Goal: Obtain resource: Download file/media

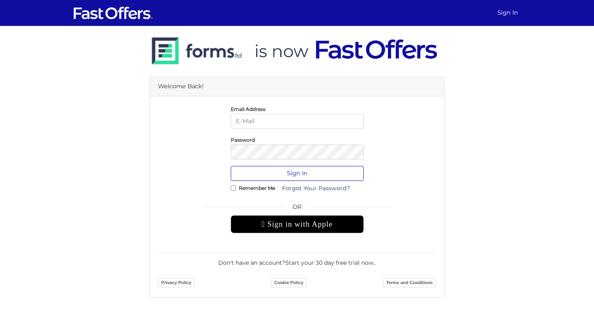
type input "socrates@livingtoronto.ca"
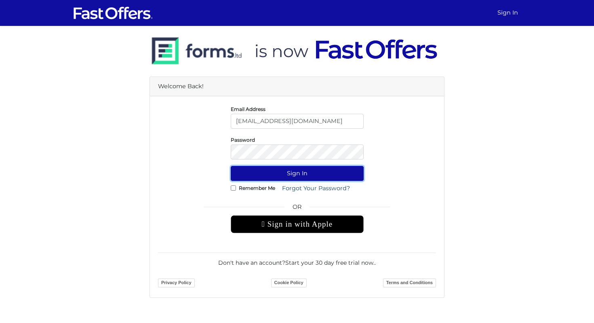
click at [308, 171] on button "Sign In" at bounding box center [297, 173] width 133 height 15
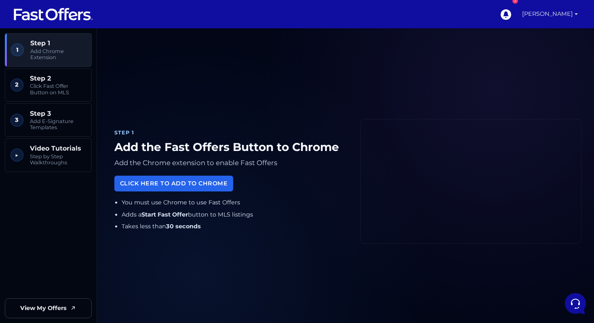
click at [579, 16] on link "[PERSON_NAME]" at bounding box center [550, 14] width 62 height 28
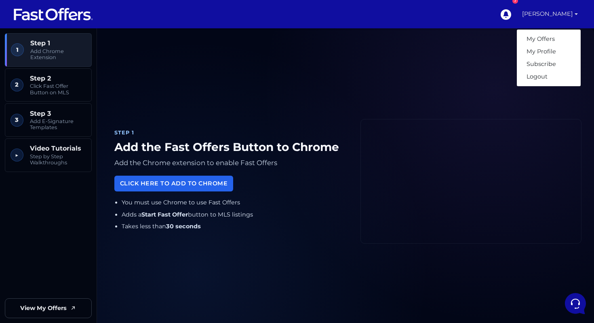
click at [434, 77] on div "Step 1 Add the Fast Offers Button to Chrome Add the Chrome extension to enable …" at bounding box center [346, 181] width 472 height 286
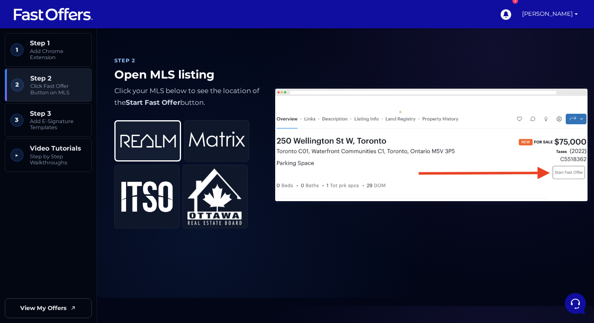
scroll to position [326, 0]
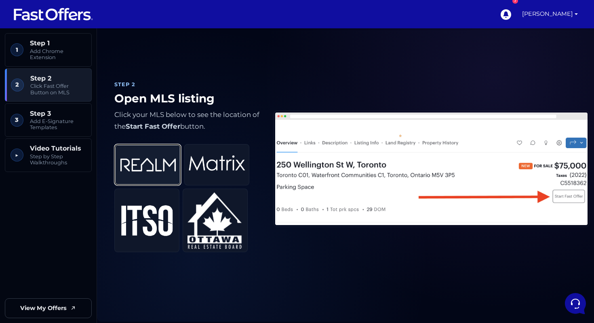
click at [151, 167] on img at bounding box center [148, 164] width 57 height 33
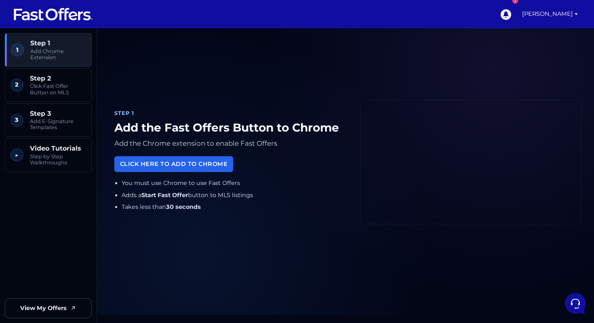
scroll to position [0, 0]
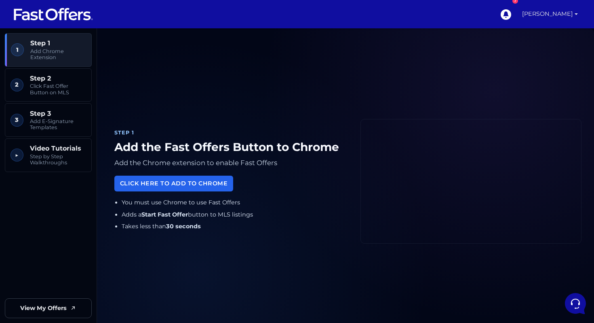
click at [565, 16] on link "[PERSON_NAME]" at bounding box center [550, 14] width 62 height 28
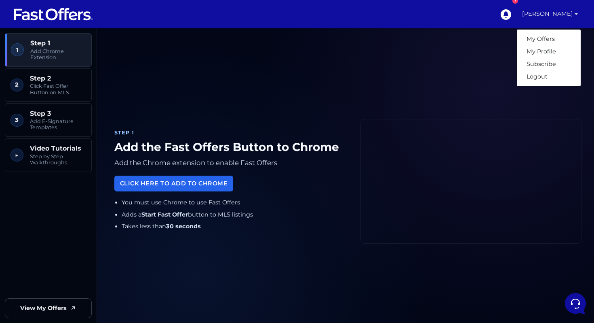
click at [425, 15] on div "7 Socrates Apallas My Offers My Profile" at bounding box center [340, 14] width 481 height 28
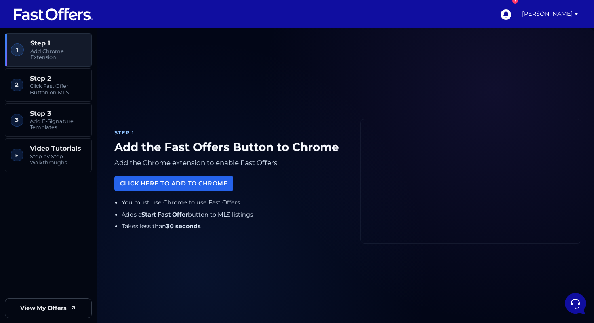
click at [216, 154] on div "Step 1 Add the Fast Offers Button to Chrome Add the Chrome extension to enable …" at bounding box center [231, 181] width 243 height 121
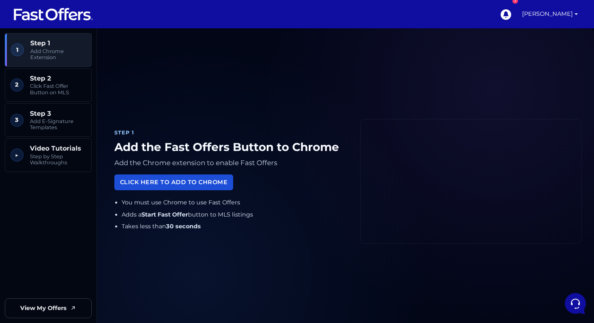
click at [195, 189] on link "Click Here to Add to Chrome" at bounding box center [173, 182] width 119 height 16
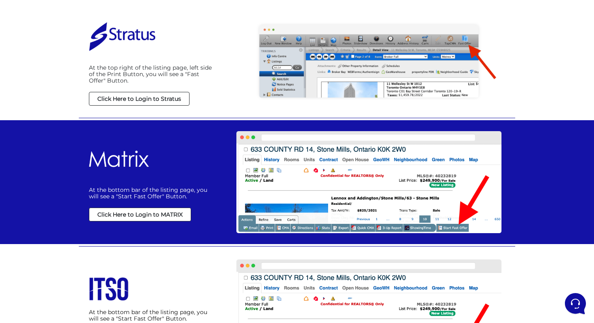
scroll to position [183, 0]
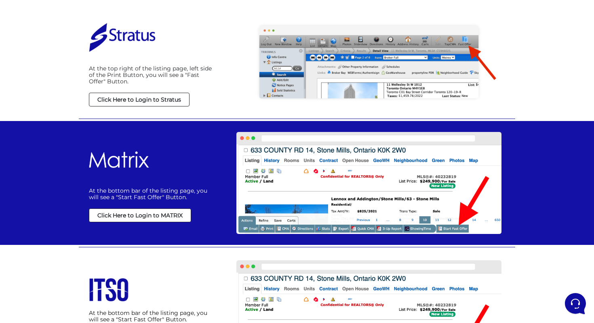
click at [146, 97] on strong "Click Here to Login to Stratus" at bounding box center [139, 99] width 84 height 7
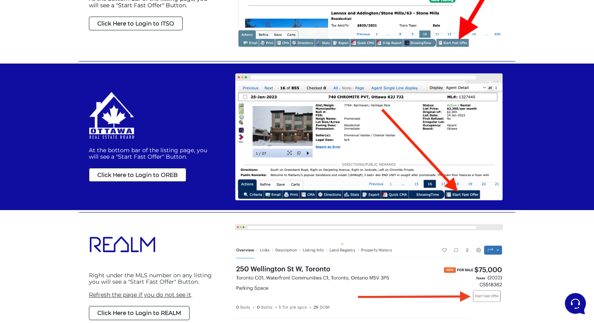
scroll to position [504, 0]
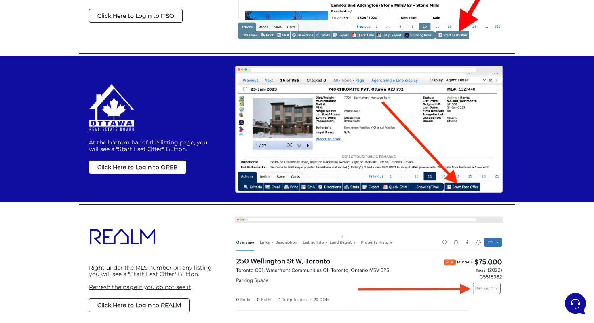
click at [166, 302] on strong "Click Here to Login to REALM" at bounding box center [139, 304] width 84 height 7
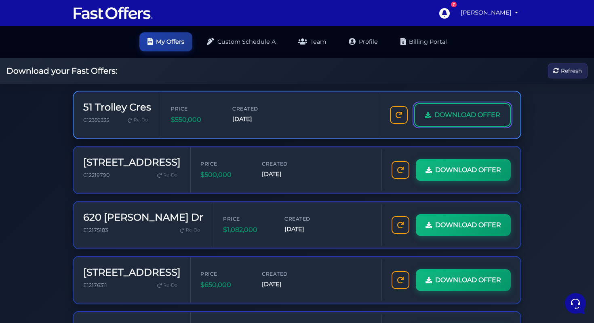
click at [479, 124] on link "DOWNLOAD OFFER" at bounding box center [462, 114] width 97 height 23
click at [452, 112] on span "DOWNLOAD OFFER" at bounding box center [468, 115] width 66 height 11
click at [443, 118] on span "DOWNLOAD OFFER" at bounding box center [468, 115] width 66 height 11
